Goal: Information Seeking & Learning: Learn about a topic

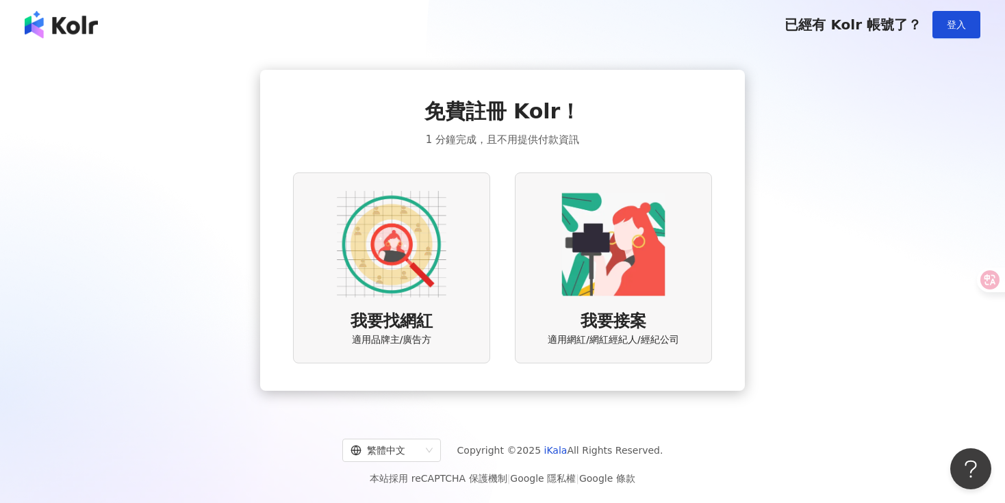
click at [374, 248] on img at bounding box center [392, 245] width 110 height 110
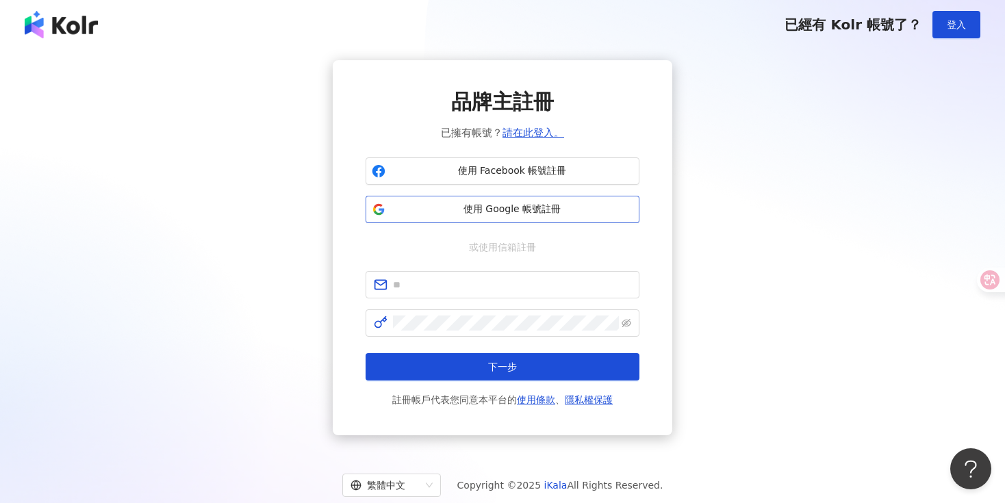
click at [494, 207] on span "使用 Google 帳號註冊" at bounding box center [512, 210] width 242 height 14
click at [807, 112] on div "品牌主註冊 已擁有帳號？ 請在此登入。 使用 Facebook 帳號註冊 使用 Google 帳號註冊 或使用信箱註冊 下一步 註冊帳戶代表您同意本平台的 使…" at bounding box center [502, 247] width 972 height 375
click at [952, 29] on span "登入" at bounding box center [956, 24] width 19 height 11
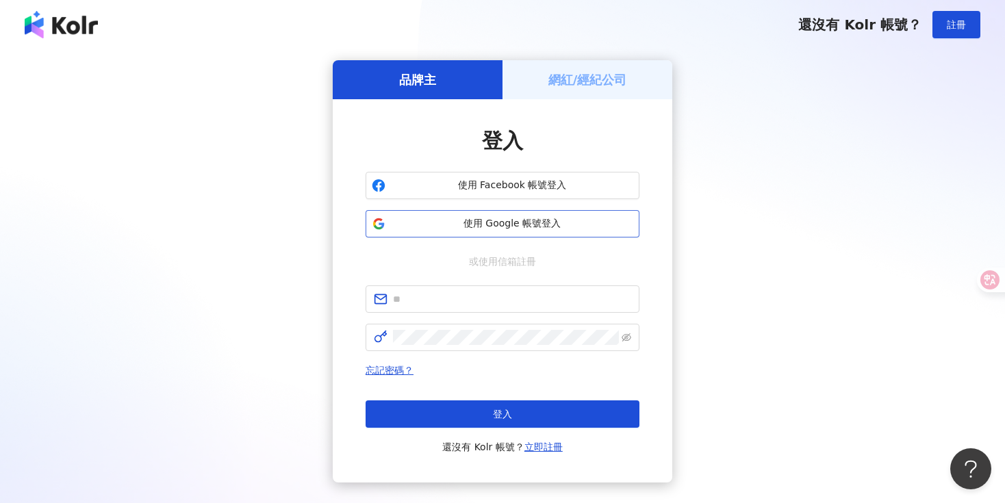
click at [525, 224] on span "使用 Google 帳號登入" at bounding box center [512, 224] width 242 height 14
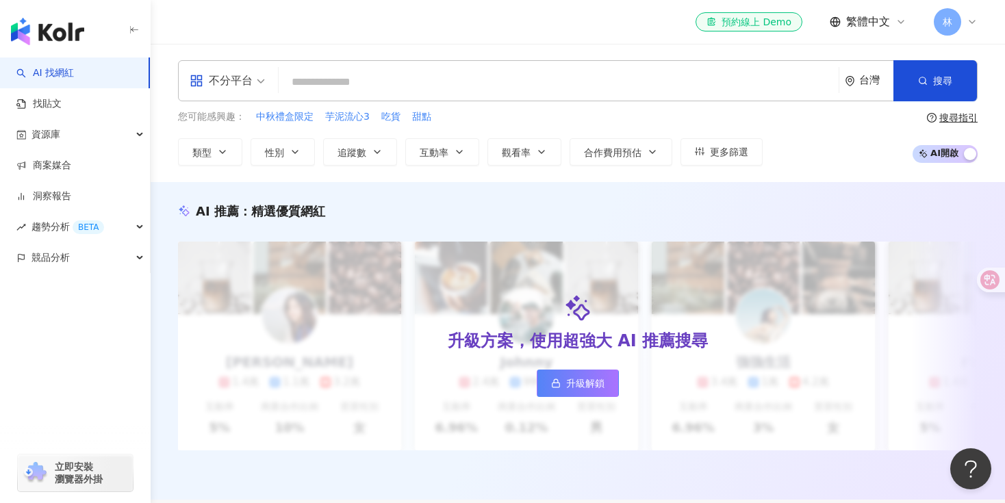
click at [541, 184] on div "AI 推薦 ： 精選優質網紅 升級方案，使用超強大 AI 推薦搜尋 升級解鎖 Cindy 1.4萬 1.1萬 3.2萬 互動率 5% 商業合作比例 10% 受…" at bounding box center [578, 341] width 855 height 318
click at [348, 73] on input "search" at bounding box center [558, 82] width 549 height 26
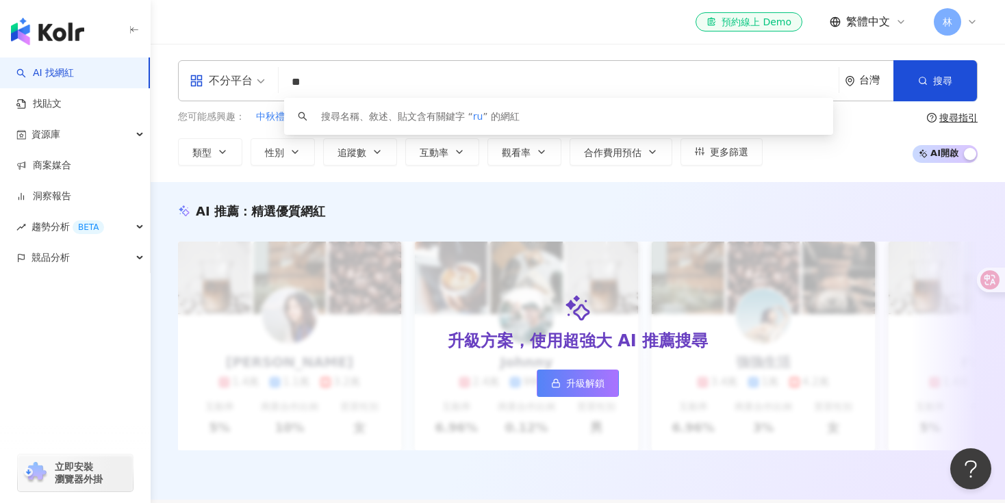
type input "*"
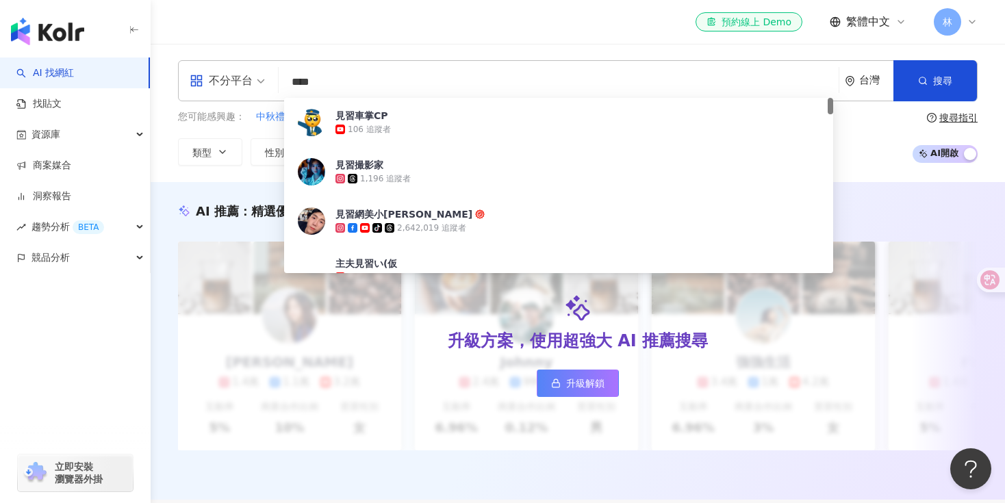
type input "***"
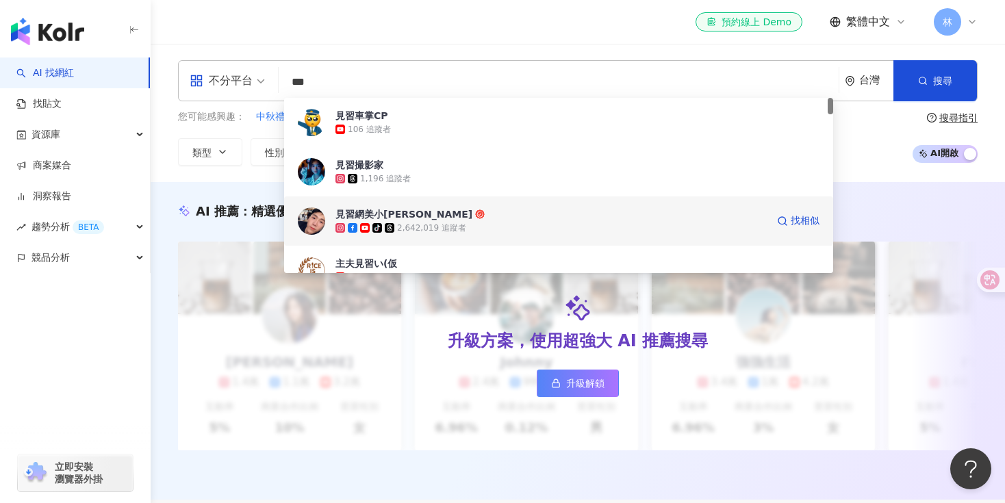
click at [355, 212] on div "見習網美小[PERSON_NAME]" at bounding box center [404, 214] width 137 height 14
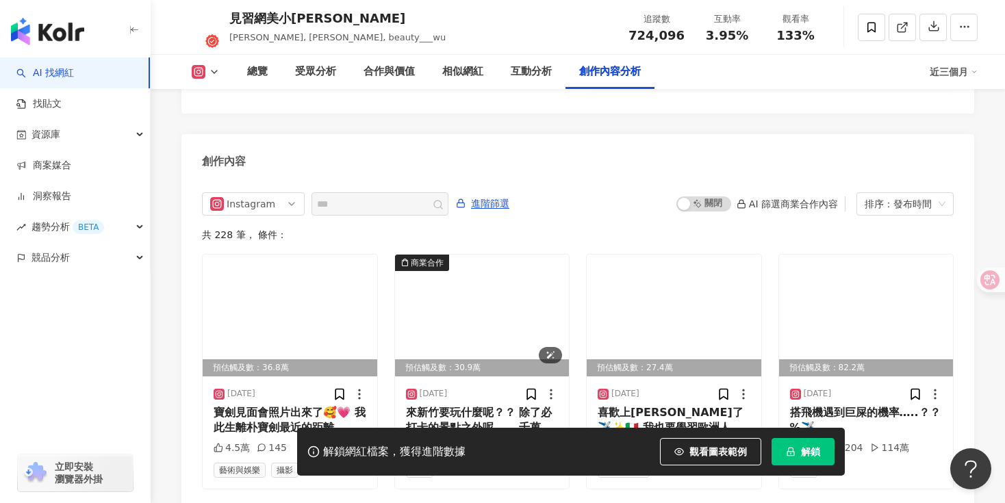
scroll to position [4281, 0]
